Goal: Contribute content

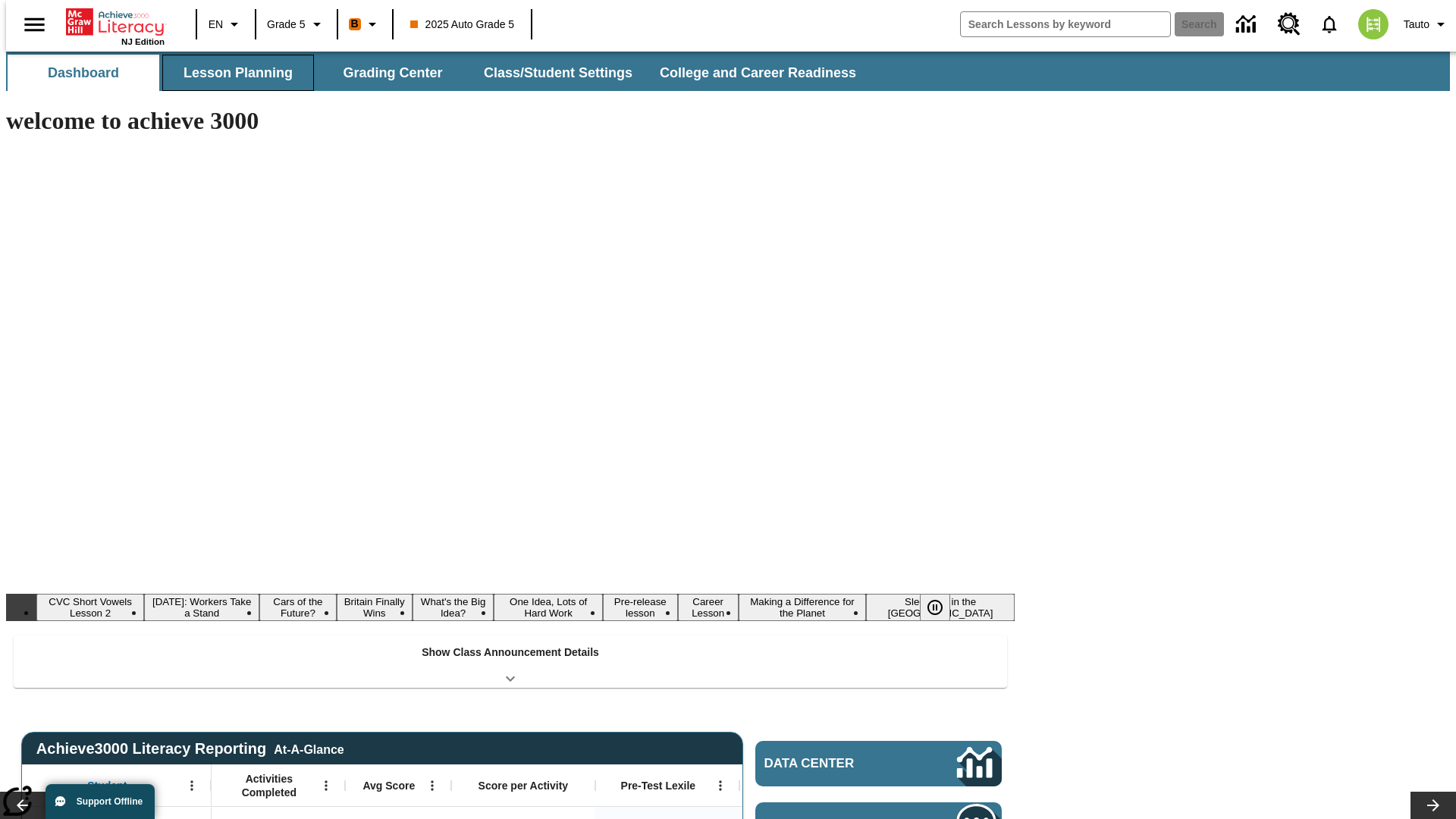
click at [232, 73] on button "Lesson Planning" at bounding box center [238, 72] width 152 height 37
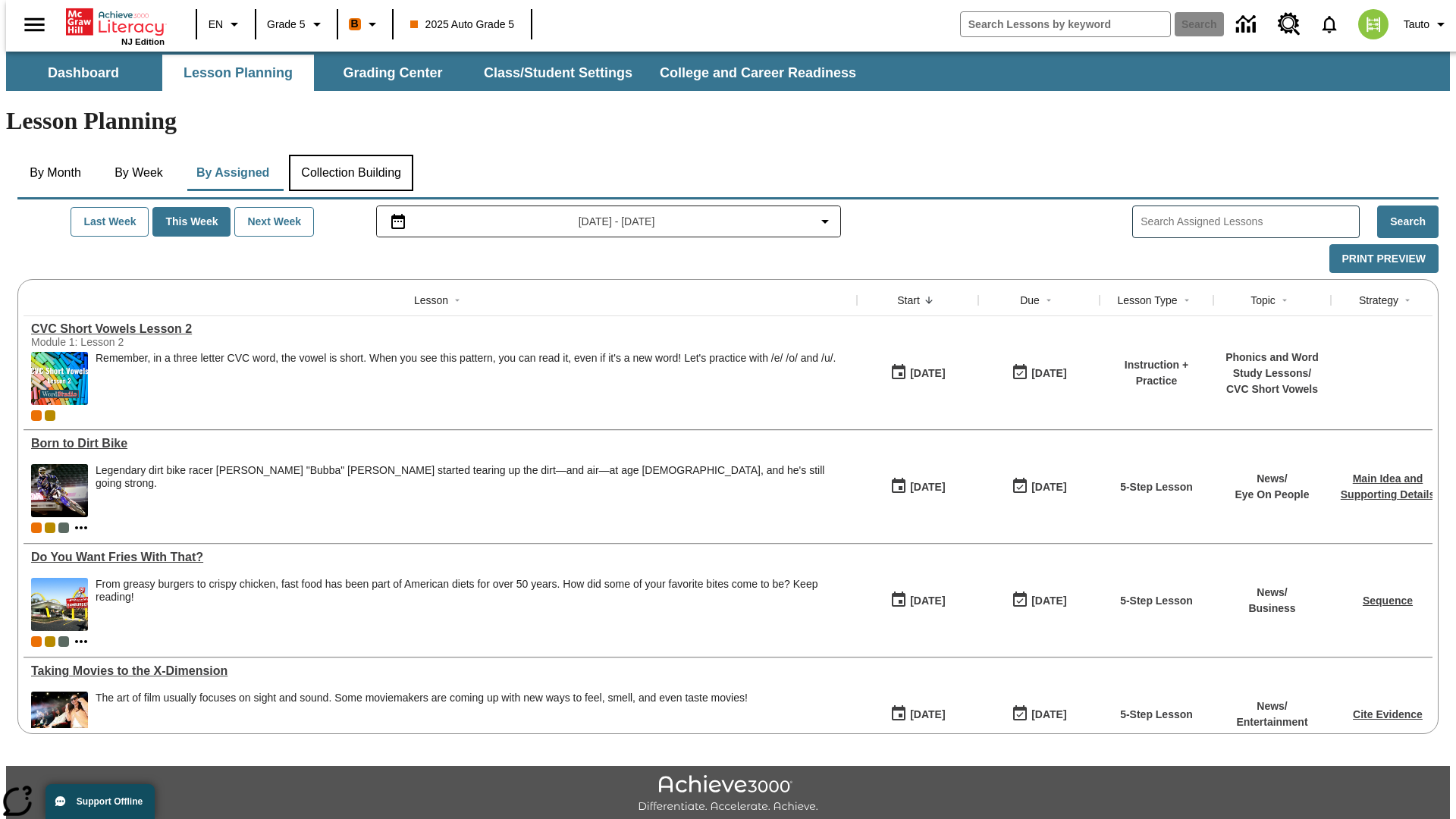
click at [351, 155] on button "Collection Building" at bounding box center [352, 173] width 124 height 37
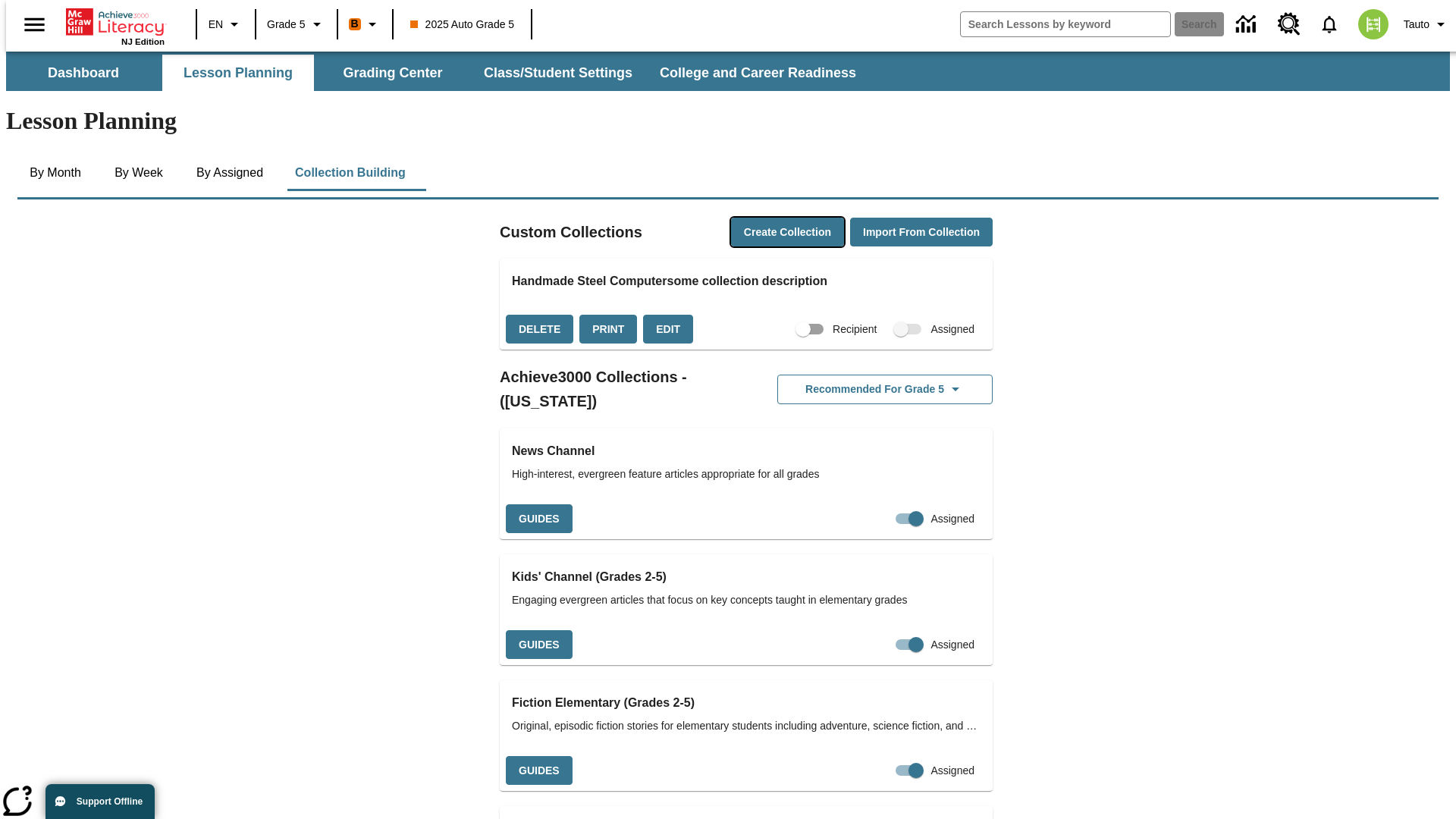
click at [759, 217] on button "Create Collection" at bounding box center [787, 232] width 113 height 30
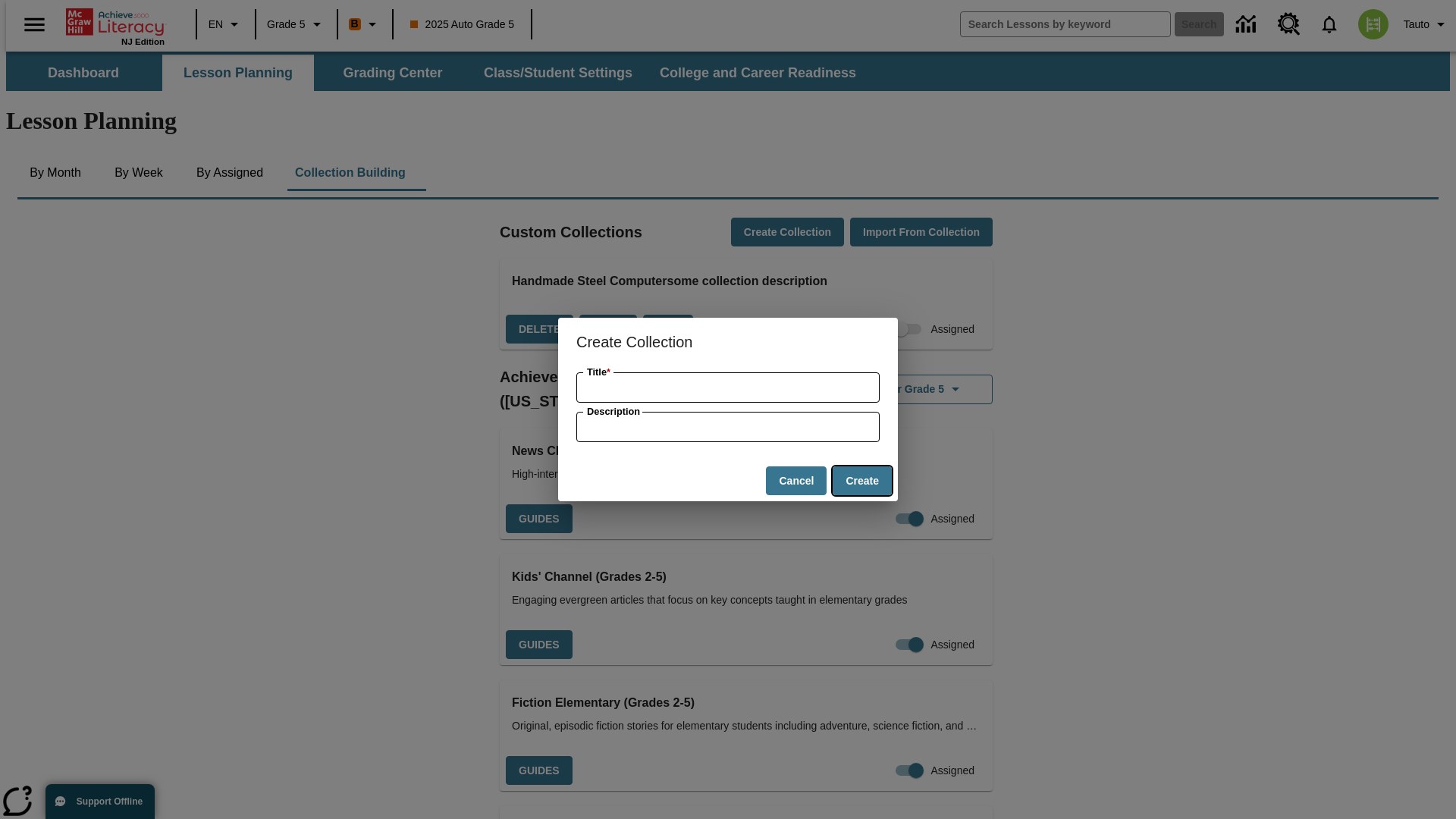
click at [861, 481] on button "Create" at bounding box center [862, 481] width 59 height 30
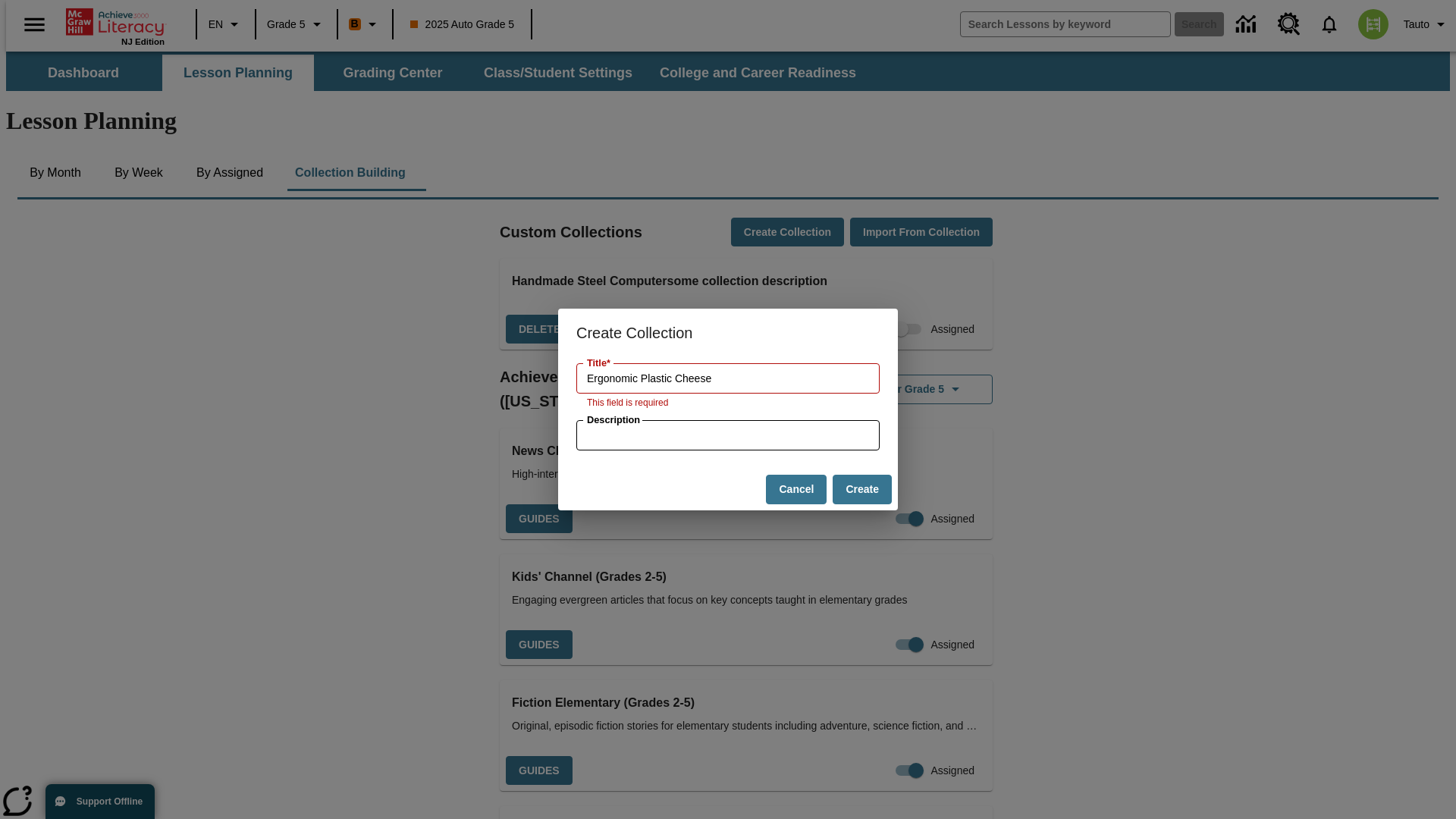
type input "Ergonomic Plastic Cheese"
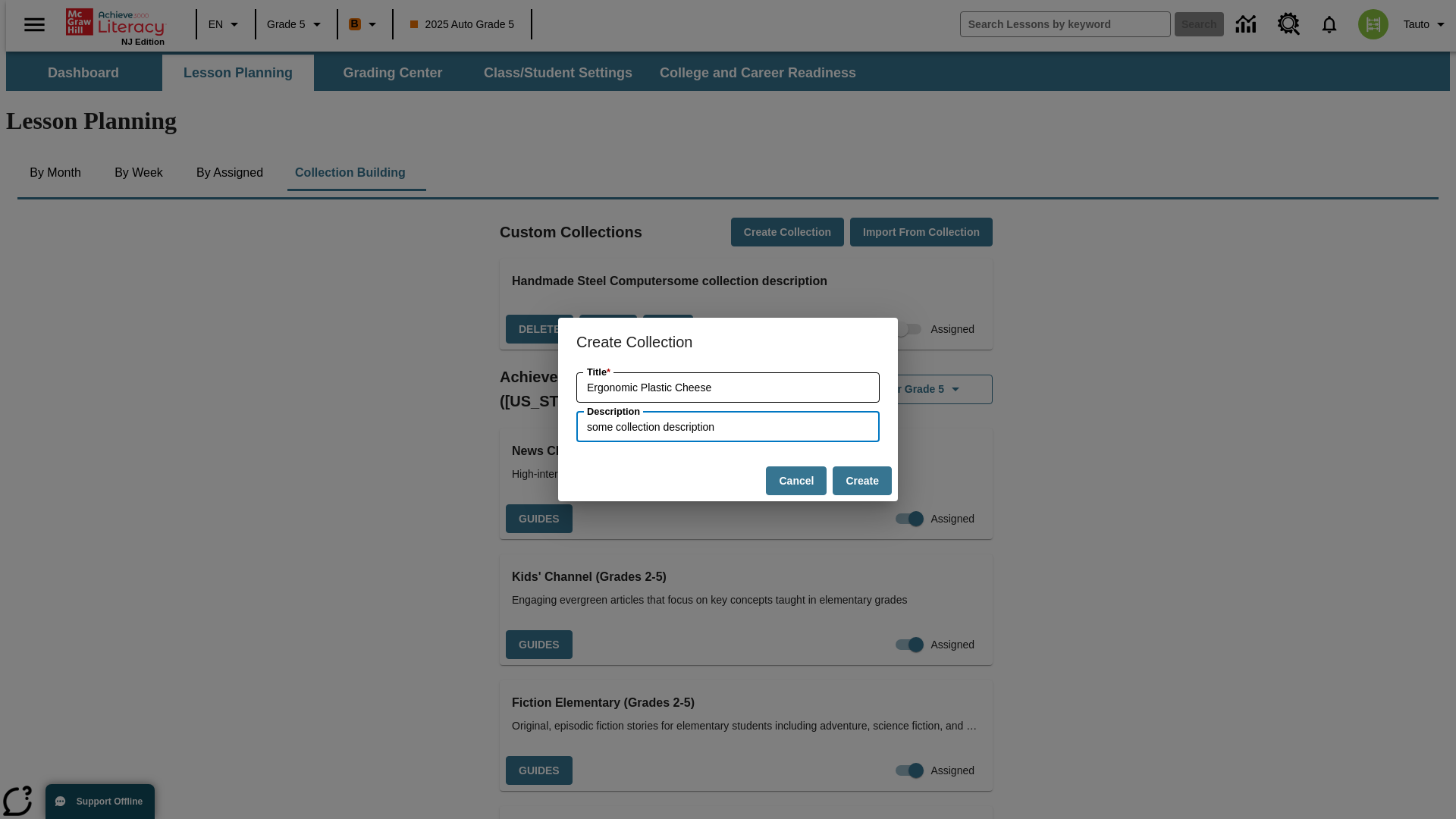
type input "some collection description"
click at [861, 481] on button "Create" at bounding box center [862, 481] width 59 height 30
